Goal: Task Accomplishment & Management: Use online tool/utility

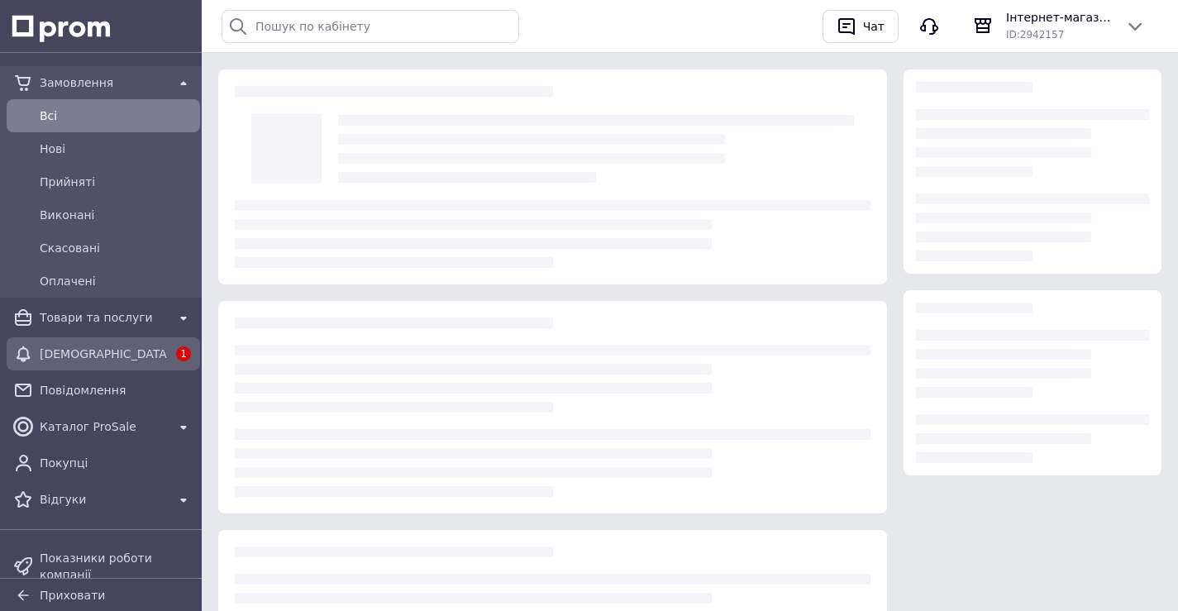
click at [90, 357] on span "[DEMOGRAPHIC_DATA]" at bounding box center [103, 353] width 127 height 17
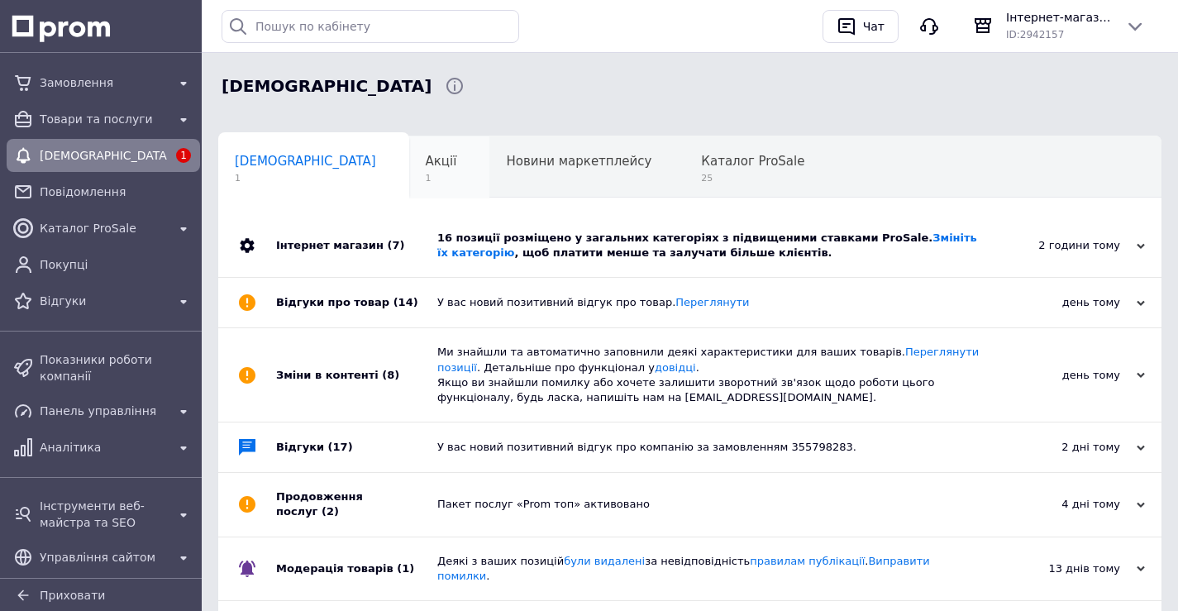
click at [426, 157] on span "Акції" at bounding box center [441, 161] width 31 height 15
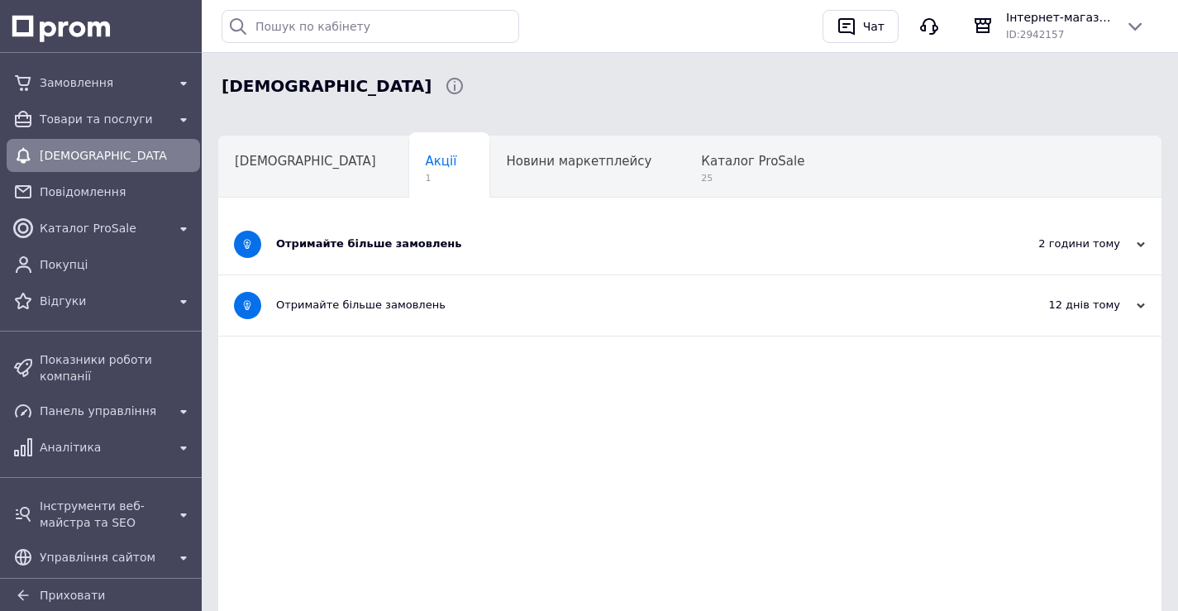
click at [402, 234] on div "Отримайте більше замовлень" at bounding box center [627, 244] width 703 height 60
click at [402, 241] on div "Отримайте більше замовлень" at bounding box center [627, 243] width 703 height 15
click at [402, 245] on div "Отримайте більше замовлень" at bounding box center [627, 243] width 703 height 15
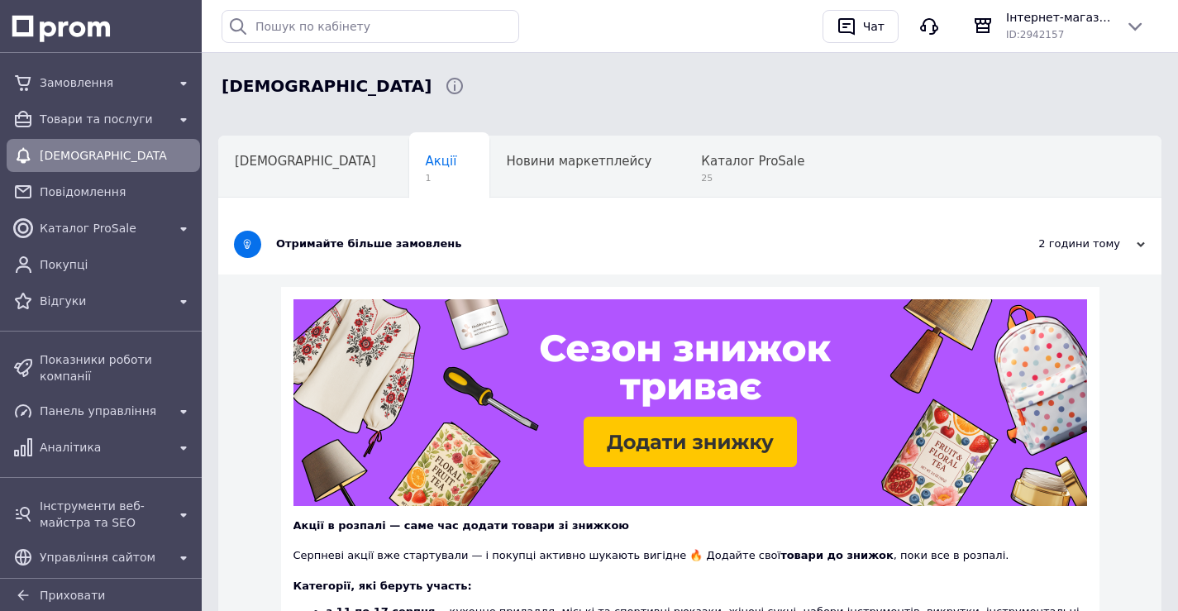
scroll to position [545, 0]
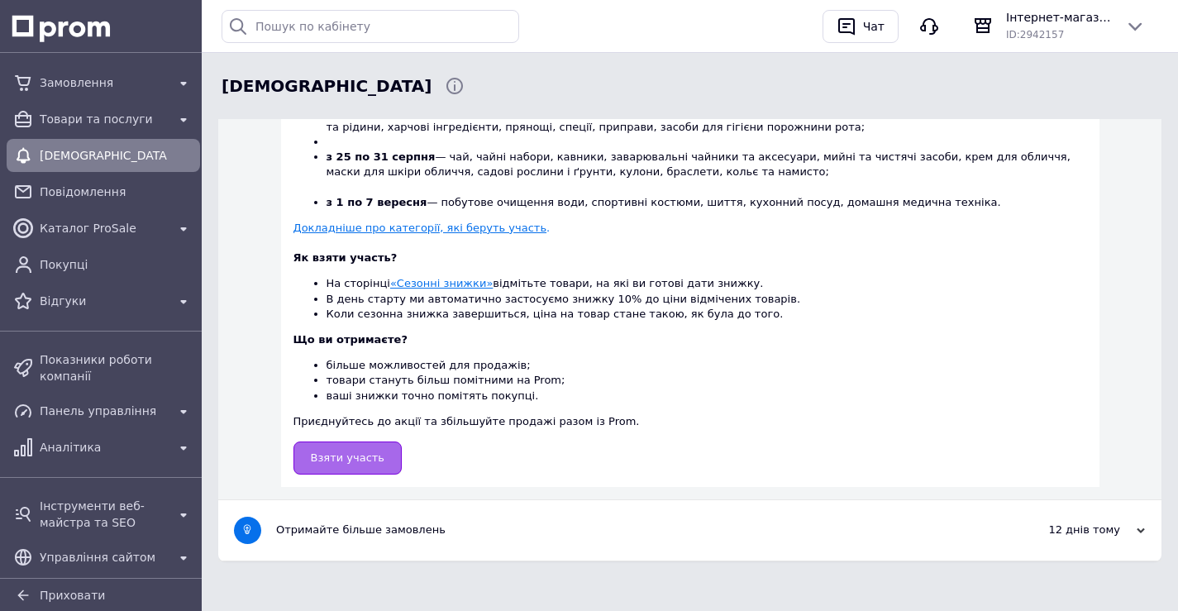
click at [358, 466] on link "Взяти участь" at bounding box center [347, 457] width 109 height 33
